Goal: Information Seeking & Learning: Learn about a topic

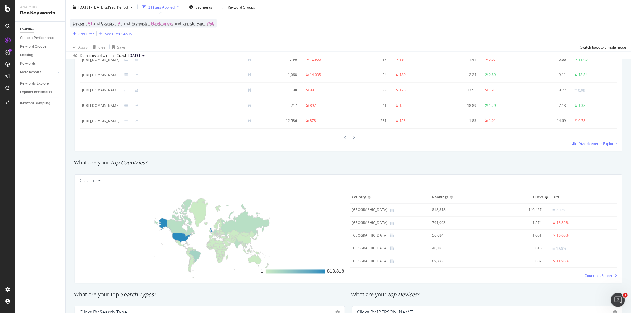
scroll to position [626, 0]
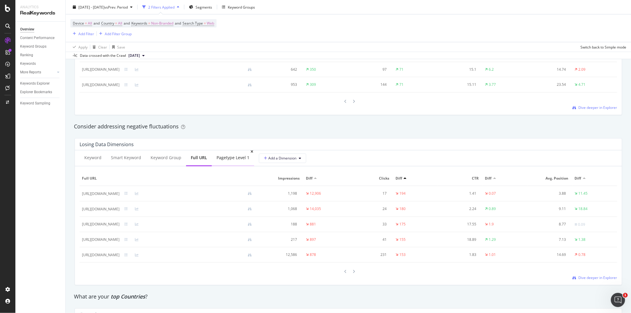
click at [232, 159] on div "pagetype Level 1" at bounding box center [233, 158] width 33 height 6
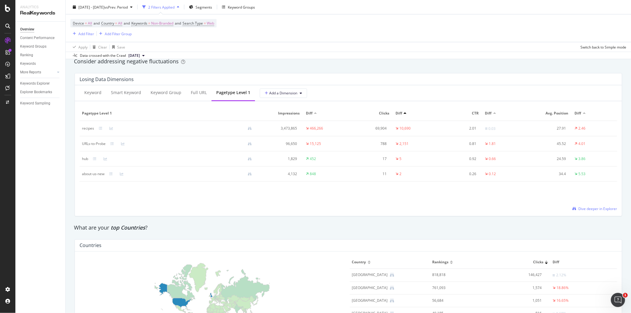
scroll to position [692, 0]
click at [583, 209] on span "Dive deeper in Explorer" at bounding box center [597, 207] width 39 height 5
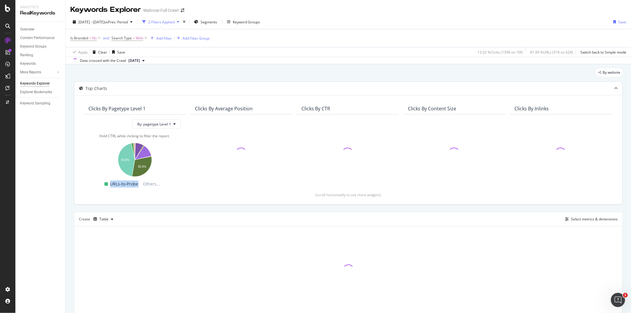
drag, startPoint x: 139, startPoint y: 183, endPoint x: 101, endPoint y: 180, distance: 38.0
click at [101, 180] on div "URLs-to-Probe Others..." at bounding box center [132, 183] width 92 height 7
copy div "URLs-to-Probe"
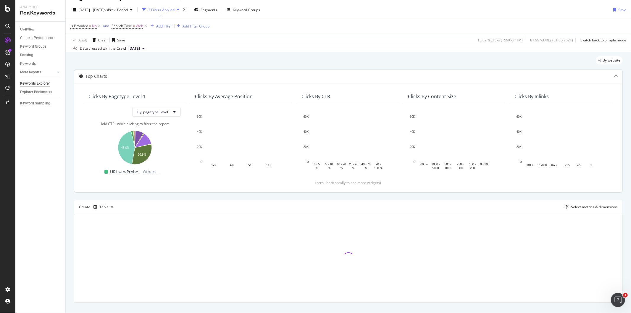
scroll to position [22, 0]
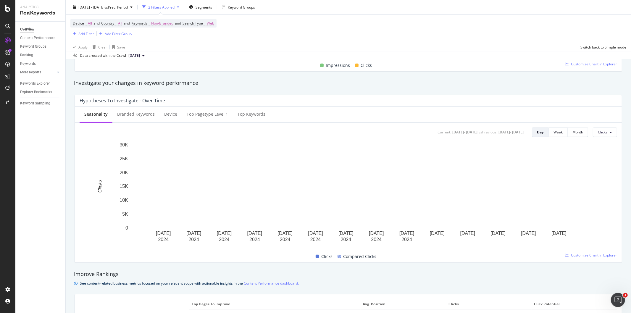
scroll to position [230, 0]
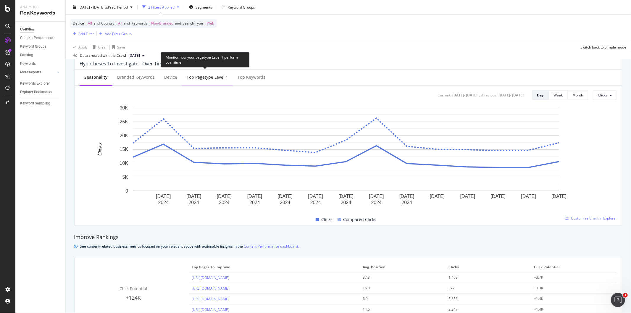
click at [191, 75] on div "Top pagetype Level 1" at bounding box center [207, 77] width 41 height 6
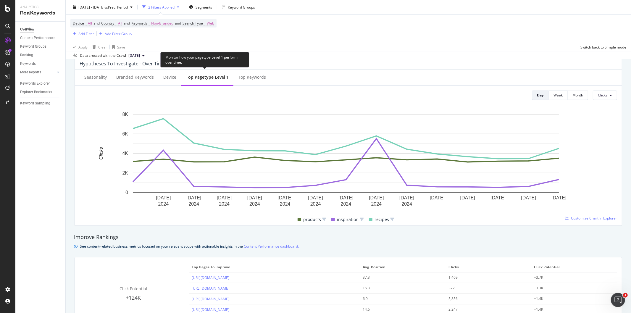
click at [215, 78] on div "Top pagetype Level 1" at bounding box center [207, 77] width 43 height 6
click at [238, 81] on div "Top Keywords" at bounding box center [251, 78] width 37 height 16
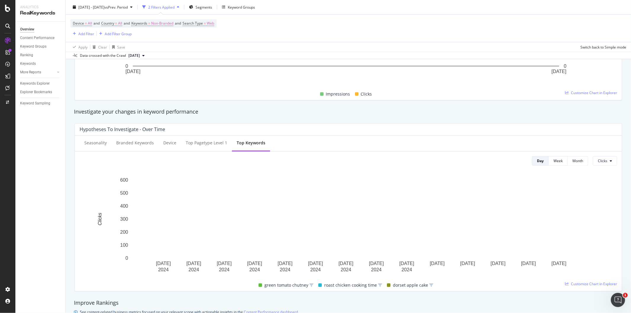
scroll to position [197, 0]
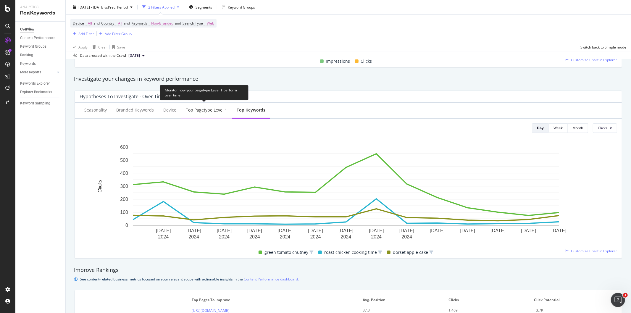
click at [196, 109] on div "Top pagetype Level 1" at bounding box center [206, 110] width 41 height 6
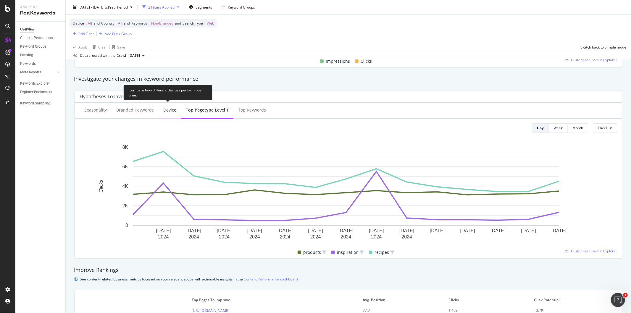
click at [163, 111] on div "Device" at bounding box center [169, 110] width 13 height 6
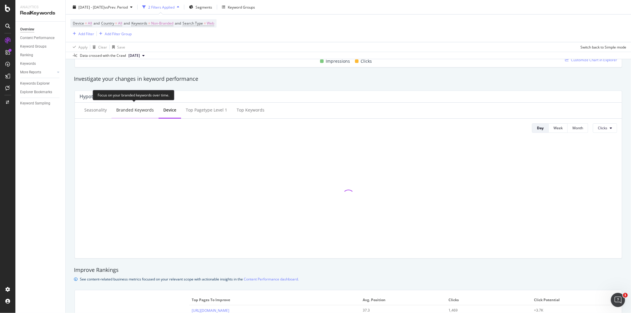
click at [138, 110] on div "Branded Keywords" at bounding box center [135, 110] width 38 height 6
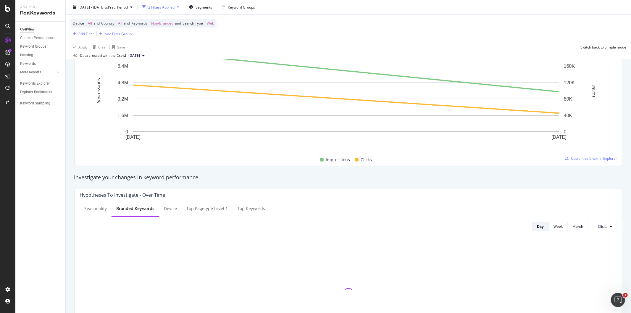
scroll to position [164, 0]
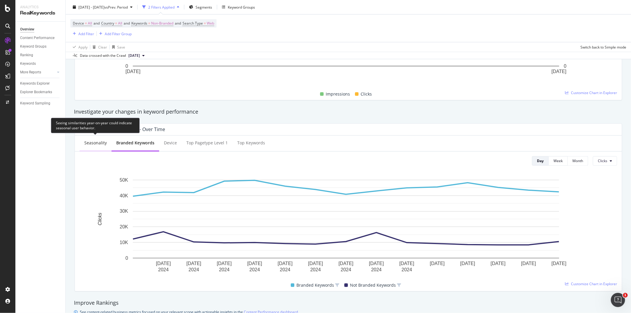
click at [101, 142] on div "Seasonality" at bounding box center [95, 143] width 22 height 6
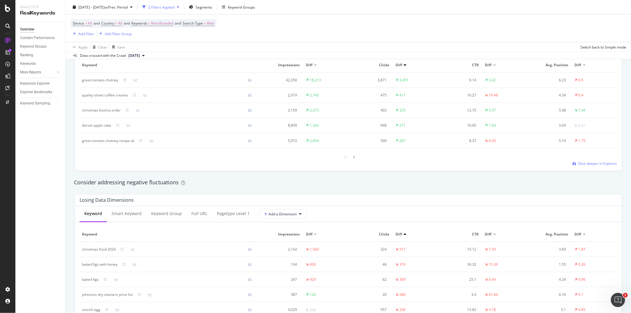
scroll to position [592, 0]
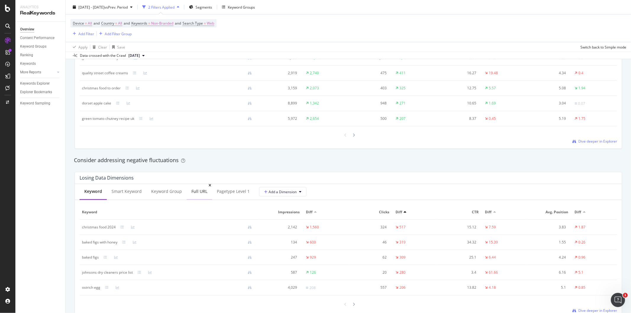
click at [201, 191] on div "Full URL" at bounding box center [199, 191] width 16 height 6
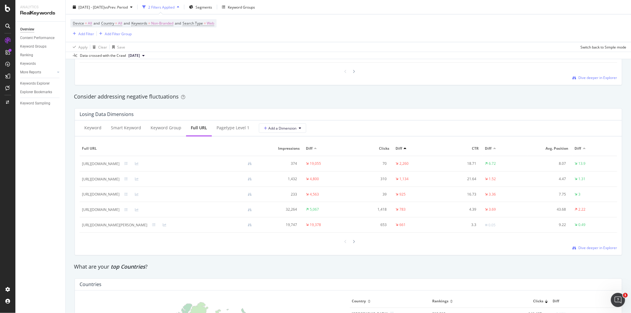
scroll to position [657, 0]
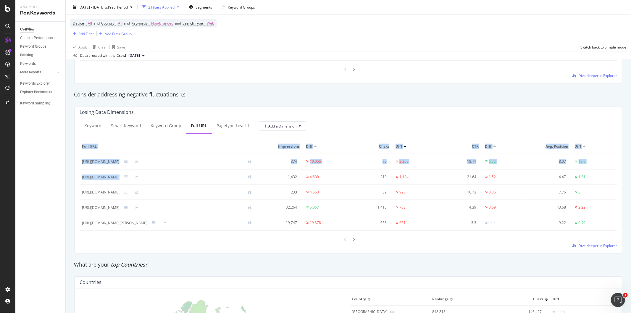
drag, startPoint x: 223, startPoint y: 179, endPoint x: 79, endPoint y: 180, distance: 144.1
click at [79, 180] on div "Keyword Smart Keyword Keyword Group Full URL pagetype Level 1 Add a Dimension F…" at bounding box center [348, 185] width 547 height 135
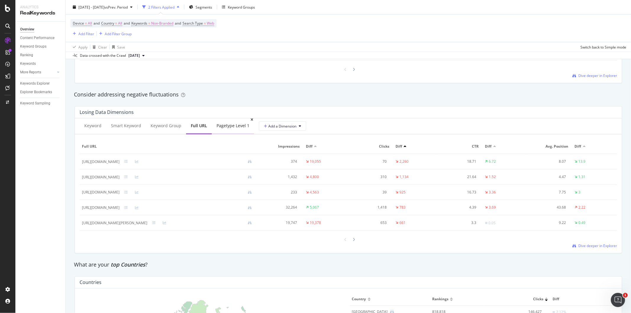
click at [224, 128] on div "pagetype Level 1" at bounding box center [233, 126] width 33 height 6
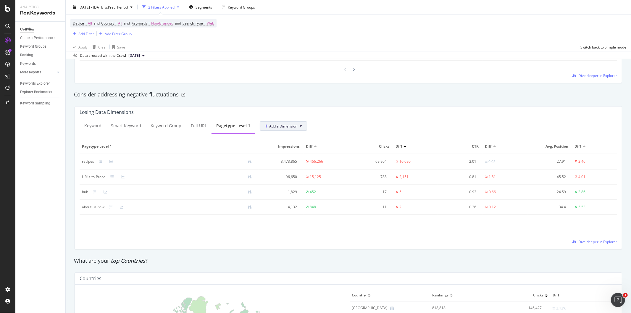
click at [270, 128] on span "Add a Dimension" at bounding box center [281, 126] width 33 height 5
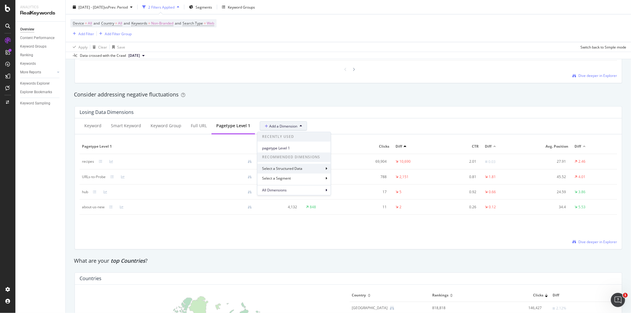
click at [295, 172] on div "Select a Structured Data" at bounding box center [293, 169] width 73 height 10
click at [259, 135] on div "Select a Structured Data Structured Data FAQ Date Rating Recipe PostalAddress P…" at bounding box center [290, 184] width 67 height 105
click at [261, 138] on icon at bounding box center [261, 137] width 2 height 4
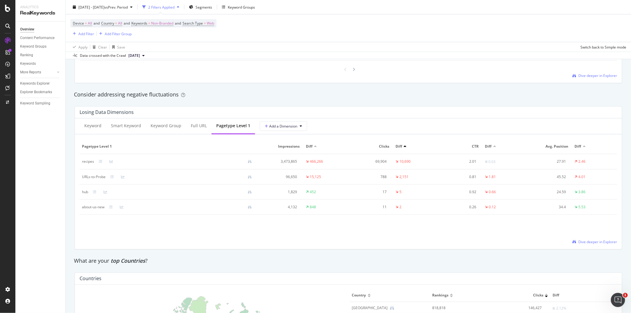
click at [104, 230] on div "pagetype Level 1 Impressions Diff Clicks Diff CTR Diff Avg. Position Diff recip…" at bounding box center [349, 191] width 538 height 105
click at [595, 244] on span "Dive deeper in Explorer" at bounding box center [597, 241] width 39 height 5
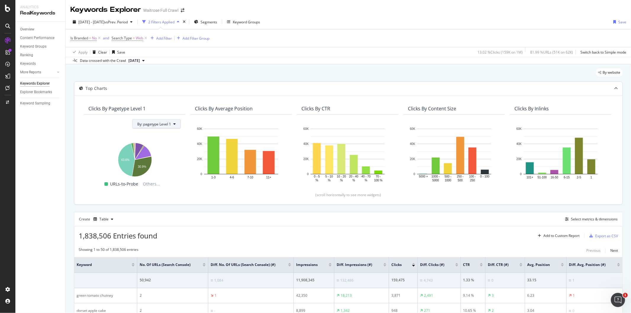
click at [160, 126] on span "By: pagetype Level 1" at bounding box center [154, 124] width 34 height 5
click at [200, 181] on div "All Dimensions" at bounding box center [169, 178] width 73 height 10
click at [57, 129] on div "Overview Content Performance Keyword Groups Ranking Keywords More Reports Count…" at bounding box center [40, 167] width 50 height 291
